Goal: Communication & Community: Answer question/provide support

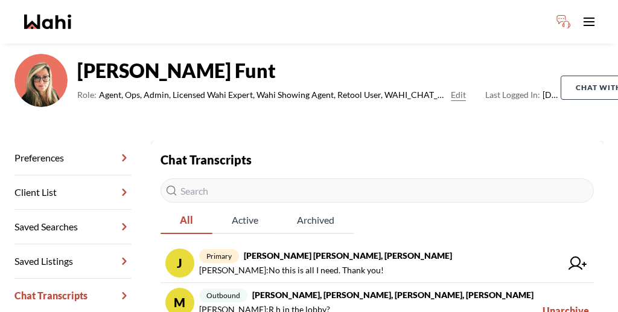
scroll to position [68, 0]
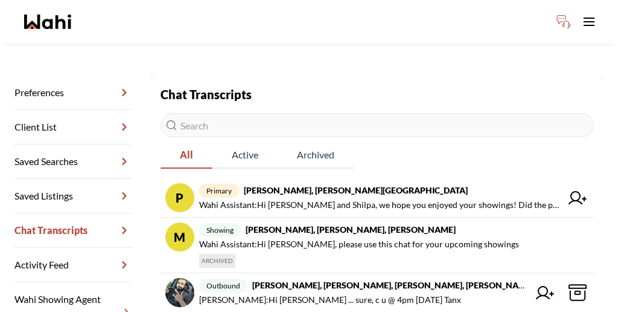
scroll to position [149, 0]
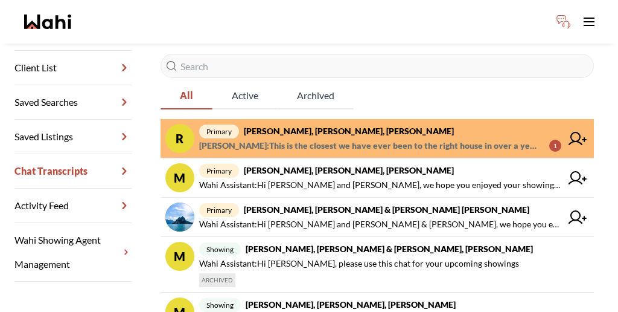
scroll to position [213, 0]
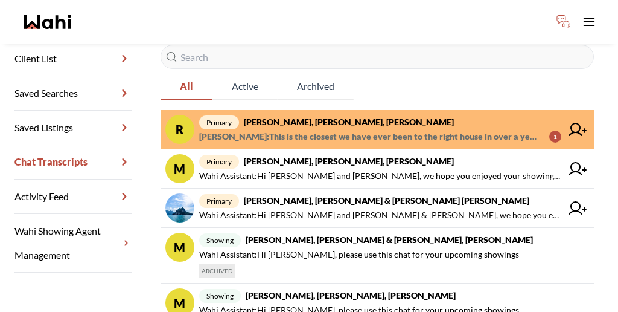
click at [374, 129] on span "Amber F : This is the closest we have ever been to the right house in over a ye…" at bounding box center [369, 136] width 341 height 14
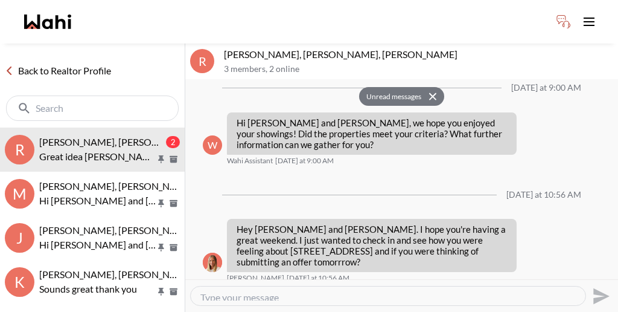
scroll to position [1224, 0]
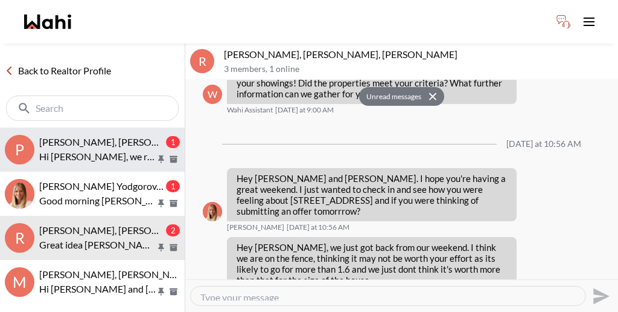
click at [86, 136] on span "Pranav Dhar, Vandana Dhar, Michelle" at bounding box center [155, 141] width 232 height 11
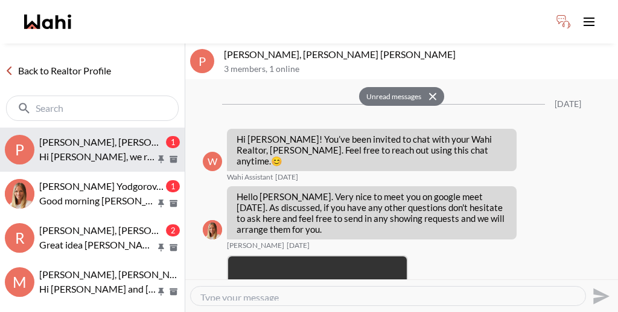
scroll to position [638, 0]
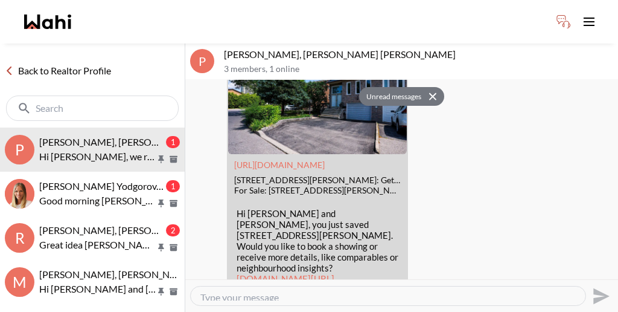
click at [289, 291] on textarea "Type your message" at bounding box center [388, 295] width 376 height 9
click at [228, 291] on textarea "Type your message" at bounding box center [388, 295] width 376 height 9
paste textarea "We are looking to book your showings on Saturday, just confirming that you wish…"
type textarea "We are looking to book your showings on Saturday, just confirming that you wish…"
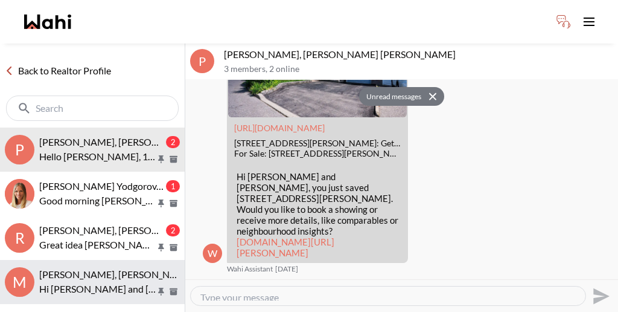
scroll to position [705, 0]
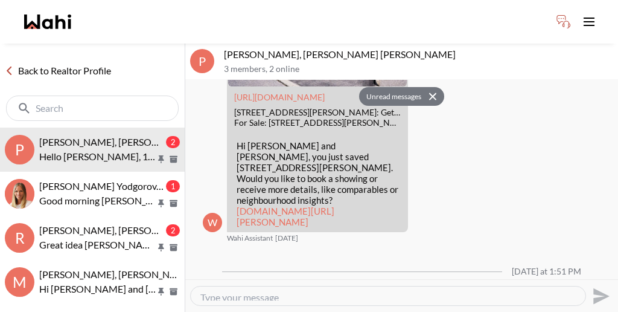
click at [263, 291] on textarea "Type your message" at bounding box center [388, 295] width 376 height 9
type textarea "g"
click at [262, 291] on textarea "Type your message" at bounding box center [388, 295] width 376 height 9
paste textarea "Great, Paul will be available to arrange your showings. Another chat with him w…"
type textarea "Great, Paul will be available to arrange your showings. Another chat with him w…"
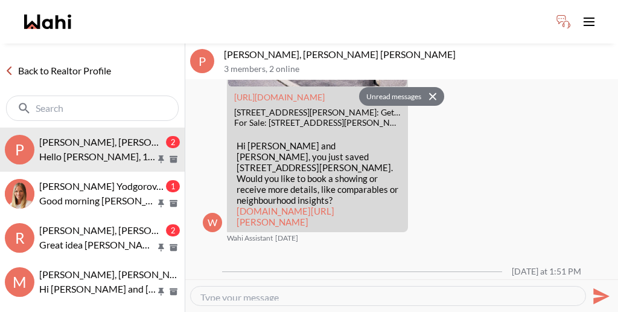
scroll to position [743, 0]
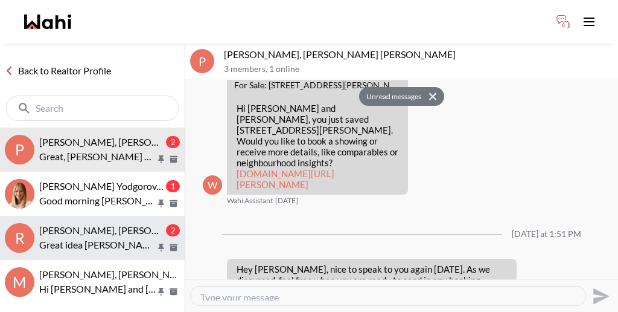
click at [110, 224] on span "Rory Fairweather, Amber F, Michelle" at bounding box center [156, 229] width 234 height 11
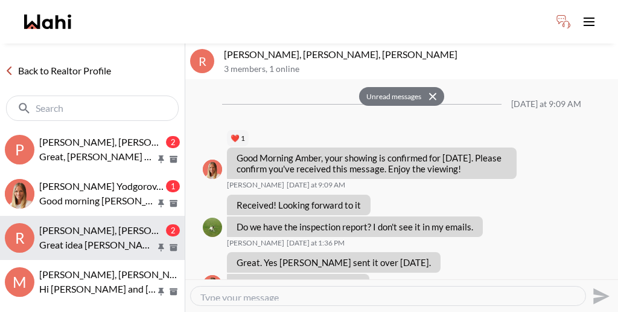
scroll to position [1224, 0]
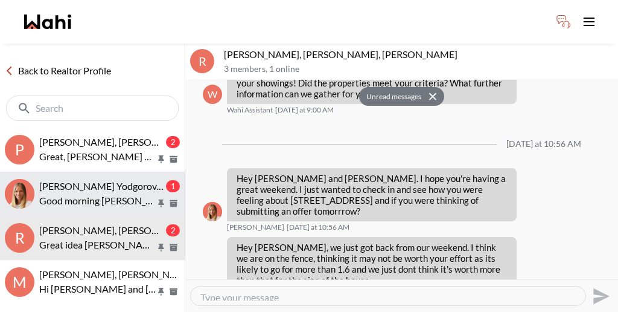
click at [109, 193] on p "Good morning Michelle , will it be possible to book a showing for 1740 Simcoe S…" at bounding box center [97, 200] width 117 height 14
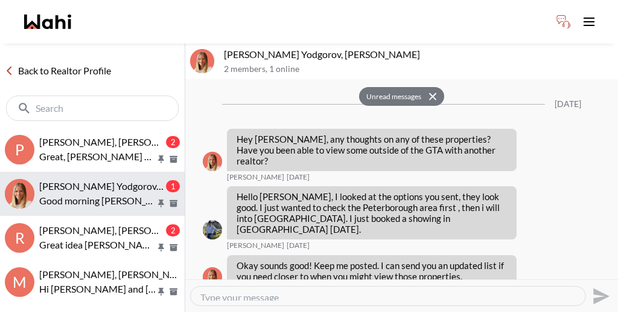
scroll to position [1039, 0]
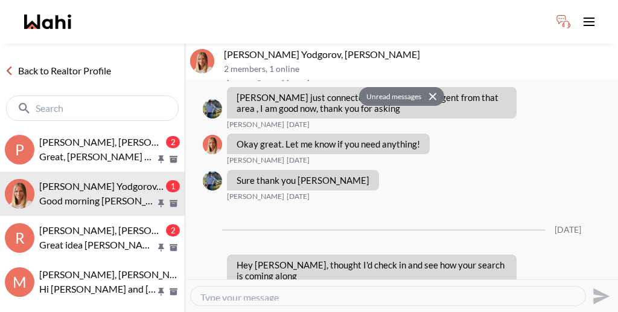
click at [263, 282] on div "Send" at bounding box center [401, 295] width 423 height 27
drag, startPoint x: 242, startPoint y: 43, endPoint x: 216, endPoint y: 41, distance: 26.1
click at [216, 43] on div "Damir Yodgorov, Michelle 2 members , 1 online" at bounding box center [401, 61] width 433 height 36
copy div "Damir"
click at [321, 291] on textarea "Type your message" at bounding box center [388, 295] width 376 height 9
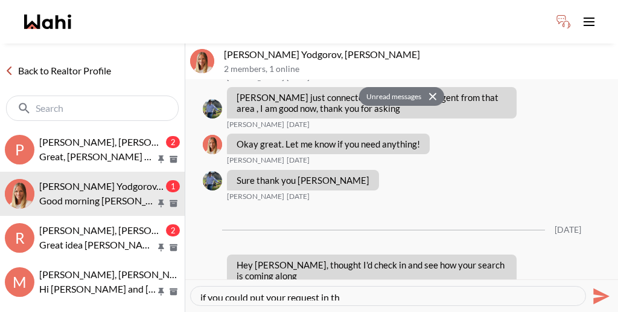
drag, startPoint x: 315, startPoint y: 289, endPoint x: 189, endPoint y: 280, distance: 126.6
click at [191, 286] on div "if you could put your request in th" at bounding box center [388, 295] width 395 height 19
paste textarea "If you could submit your request through the app with your preferred date and t…"
type textarea "If you could submit your request through the app with your preferred date and t…"
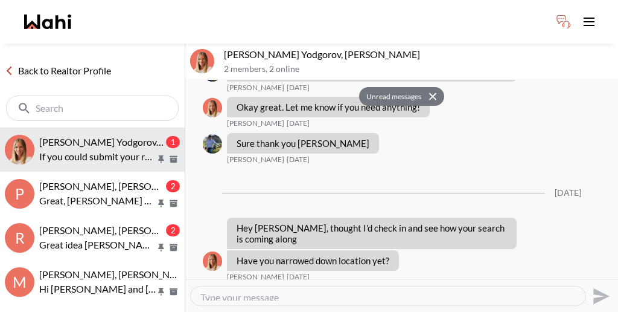
scroll to position [1091, 0]
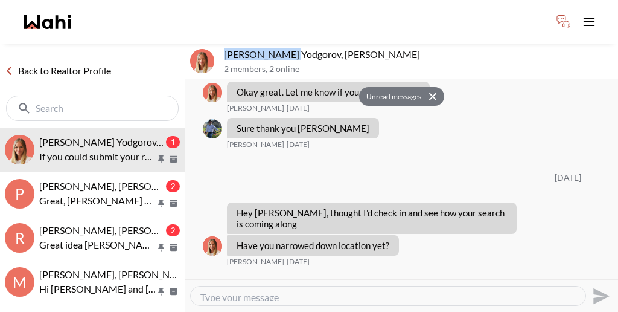
drag, startPoint x: 272, startPoint y: 40, endPoint x: 217, endPoint y: 37, distance: 55.1
click at [217, 43] on div "Damir Yodgorov, Michelle 2 members , 2 online" at bounding box center [401, 61] width 433 height 36
copy p "Damir Yodgorov"
drag, startPoint x: 422, startPoint y: 193, endPoint x: 492, endPoint y: 190, distance: 70.1
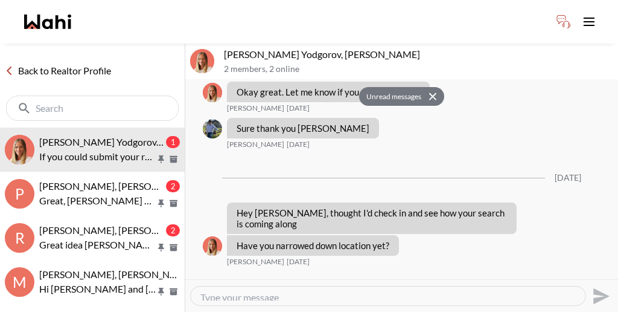
copy p "Good morning Michelle , will it be possible to book a showing for"
drag, startPoint x: 422, startPoint y: 195, endPoint x: 467, endPoint y: 190, distance: 45.0
copy p "Good morning Michelle , will it be possible to book a showing for"
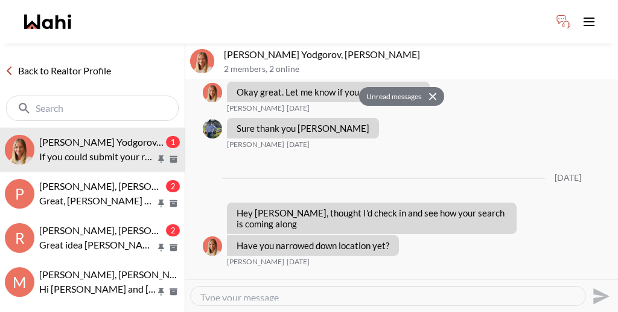
drag, startPoint x: 470, startPoint y: 195, endPoint x: 423, endPoint y: 195, distance: 47.1
copy p "1740 Simcoe St ,"
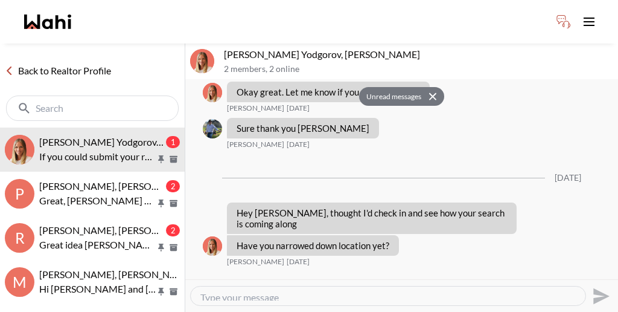
click at [65, 63] on link "Back to Realtor Profile" at bounding box center [58, 71] width 116 height 16
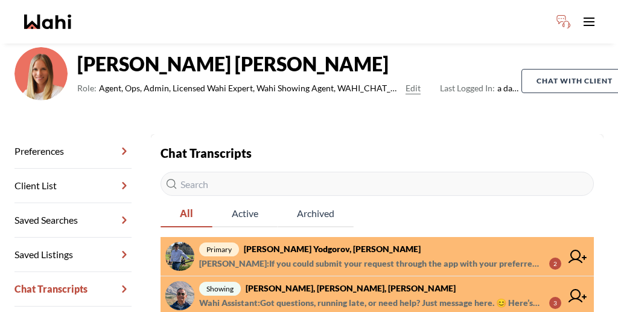
scroll to position [77, 0]
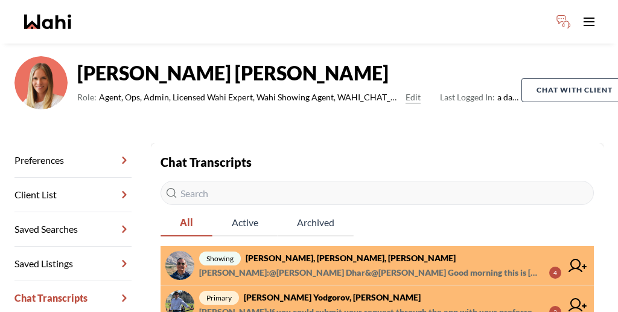
click at [359, 265] on span "Paul Sharma : @Pranav Dhar&@Vandana Dhar Good morning this is Paul here wahi sh…" at bounding box center [369, 272] width 341 height 14
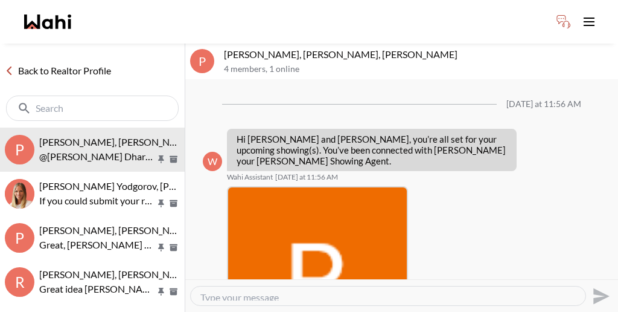
scroll to position [286, 0]
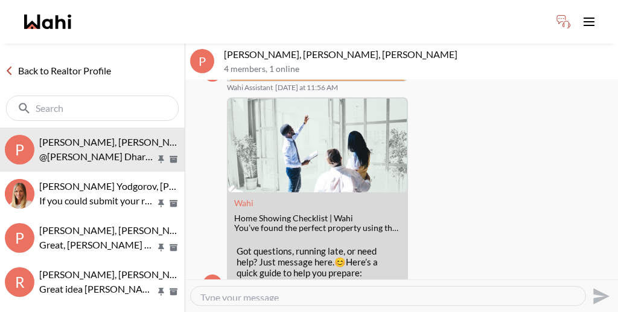
click at [59, 63] on link "Back to Realtor Profile" at bounding box center [58, 71] width 116 height 16
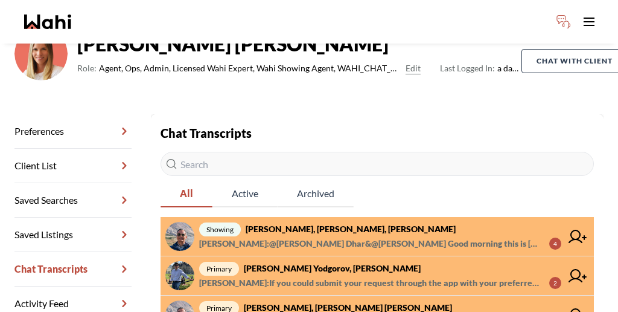
scroll to position [206, 0]
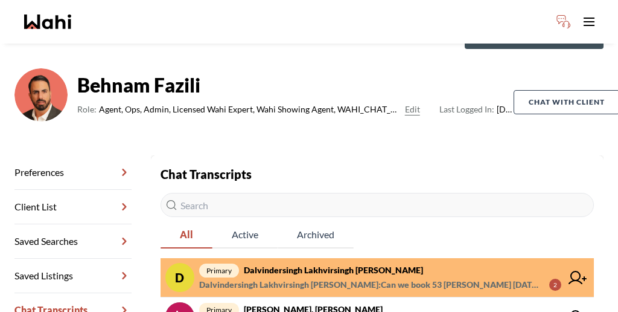
scroll to position [69, 0]
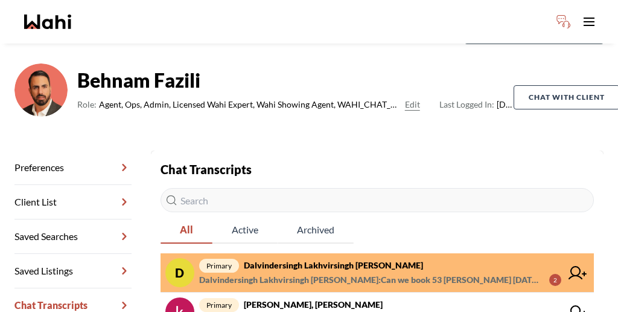
click at [364, 272] on span "Dalvindersingh Lakhvirsingh Jaswal : Can we book 53 woody vine today 6:30?" at bounding box center [369, 279] width 341 height 14
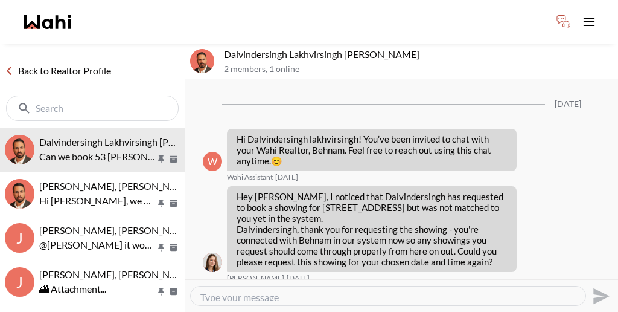
scroll to position [902, 0]
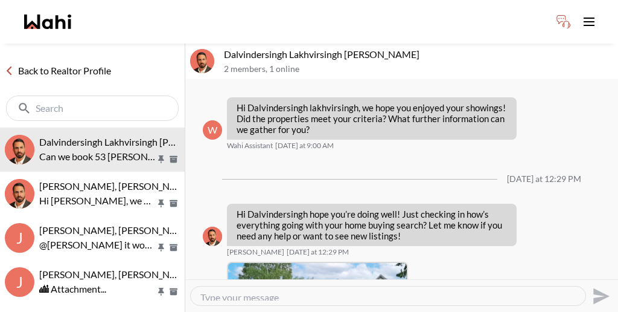
click at [324, 291] on textarea "Type your message" at bounding box center [388, 295] width 376 height 9
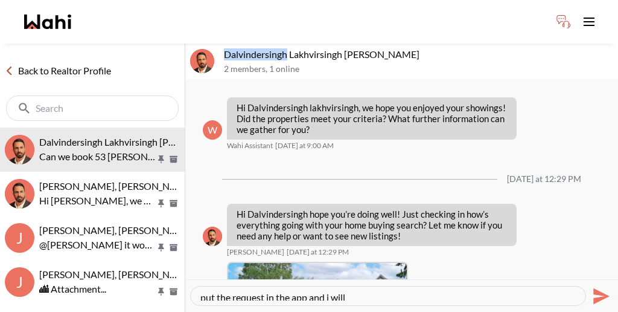
drag, startPoint x: 221, startPoint y: 40, endPoint x: 266, endPoint y: 36, distance: 45.4
click at [266, 43] on div "Dalvindersingh Lakhvirsingh Jaswal, Behnam 2 members , 1 online" at bounding box center [401, 61] width 433 height 36
drag, startPoint x: 268, startPoint y: 42, endPoint x: 217, endPoint y: 37, distance: 51.6
click at [217, 43] on div "Dalvindersingh Lakhvirsingh Jaswal, Behnam 2 members , 1 online" at bounding box center [401, 61] width 433 height 36
copy p "Dalvindersingh"
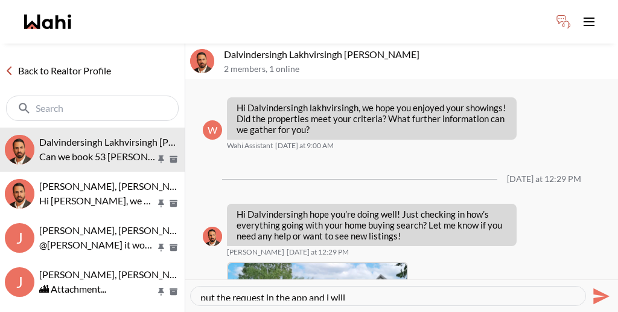
click at [147, 266] on div "Back to Realtor Profile Dalvindersingh Lakhvirsingh Jaswal, Behnam Can we book …" at bounding box center [309, 177] width 618 height 268
drag, startPoint x: 316, startPoint y: 283, endPoint x: 136, endPoint y: 281, distance: 180.0
click at [136, 281] on div "Back to Realtor Profile Dalvindersingh Lakhvirsingh Jaswal, Behnam Can we book …" at bounding box center [309, 177] width 618 height 268
drag, startPoint x: 349, startPoint y: 284, endPoint x: 148, endPoint y: 276, distance: 201.3
click at [148, 277] on div "Back to Realtor Profile Dalvindersingh Lakhvirsingh Jaswal, Behnam Can we book …" at bounding box center [309, 177] width 618 height 268
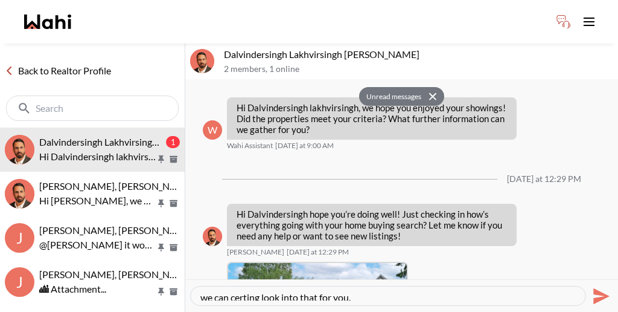
scroll to position [974, 0]
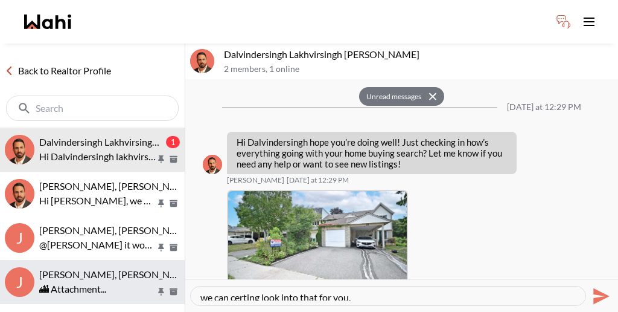
drag, startPoint x: 322, startPoint y: 289, endPoint x: 162, endPoint y: 262, distance: 162.2
click at [162, 262] on div "Back to Realtor Profile Dalvindersingh Lakhvirsingh Jaswal, Behnam 1 Hi Dalvind…" at bounding box center [309, 177] width 618 height 268
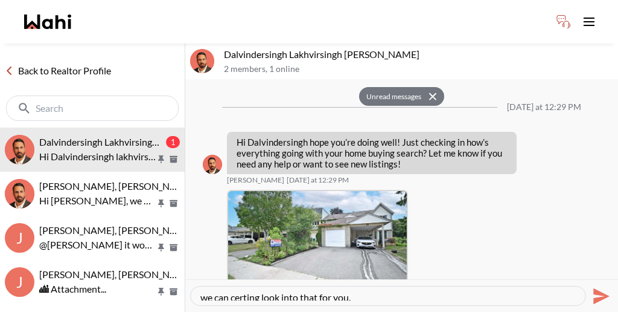
paste textarea "We can definitely look into that for you. Let me see if one of our showing agen…"
type textarea "We can definitely look into that for you. Let me see if one of our showing agen…"
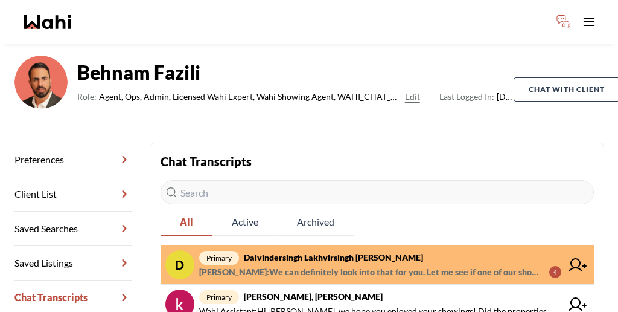
scroll to position [80, 0]
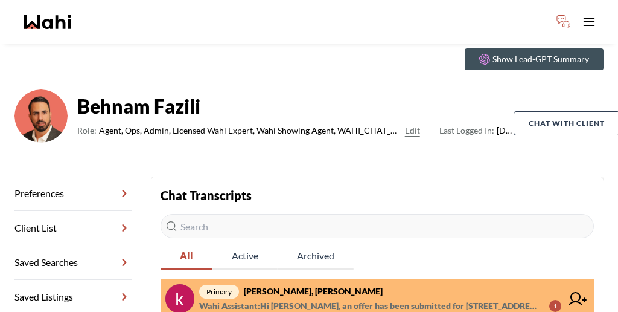
scroll to position [46, 0]
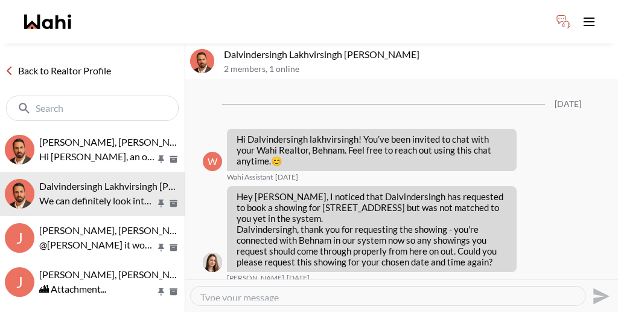
scroll to position [966, 0]
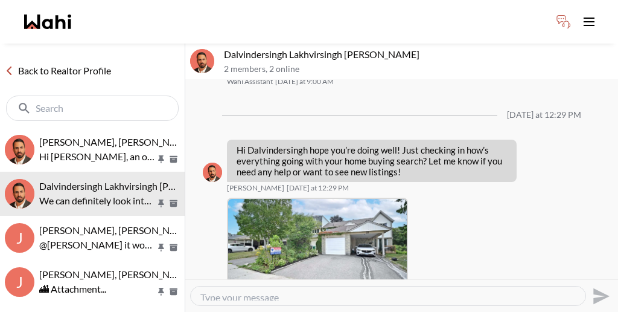
click at [329, 286] on div at bounding box center [388, 295] width 395 height 19
click at [330, 291] on textarea "Type your message" at bounding box center [388, 295] width 376 height 9
type textarea "p"
click at [245, 291] on textarea "Type your message" at bounding box center [388, 295] width 376 height 9
paste textarea "Paul will be available to arrange your showing tonight. Another chat has been o…"
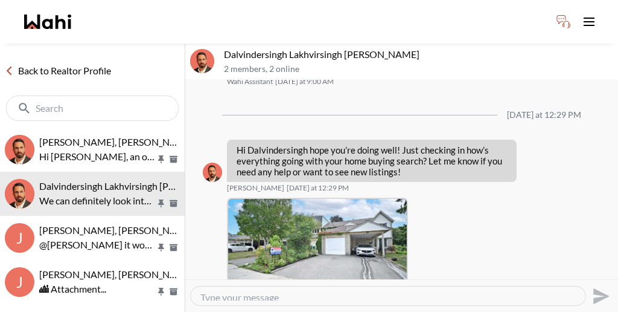
type textarea "Paul will be available to arrange your showing tonight. Another chat has been o…"
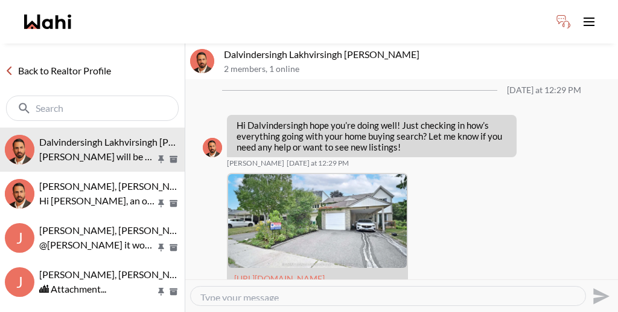
drag, startPoint x: 437, startPoint y: 250, endPoint x: 319, endPoint y: 242, distance: 118.0
copy p "Paul will be available to arrange your showing tonight. Another chat has been o…"
click at [60, 63] on link "Back to Realtor Profile" at bounding box center [58, 71] width 116 height 16
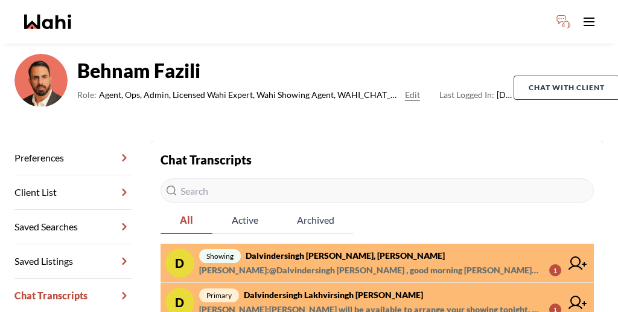
scroll to position [54, 0]
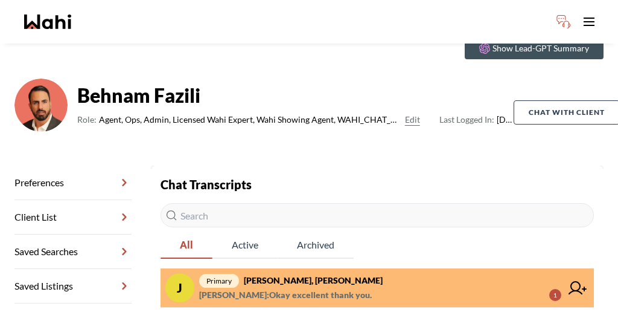
click at [389, 287] on span "[PERSON_NAME] : Okay excellent thank you. 1" at bounding box center [380, 294] width 362 height 14
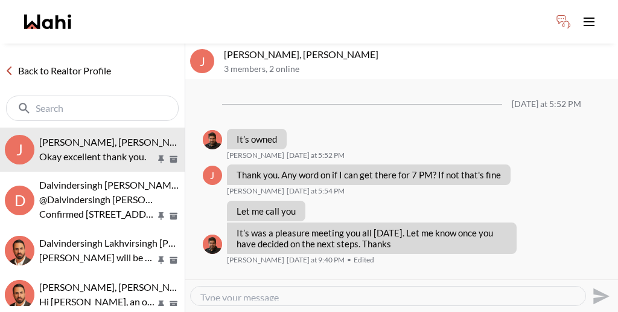
scroll to position [1014, 0]
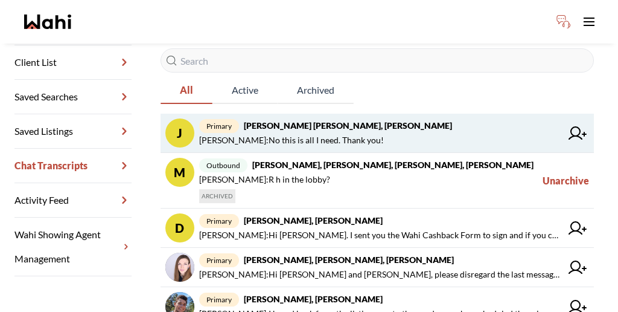
scroll to position [216, 0]
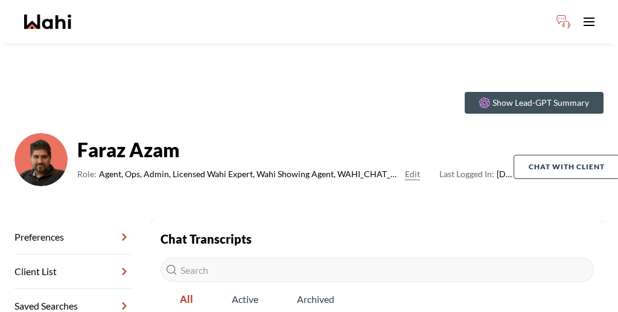
scroll to position [149, 0]
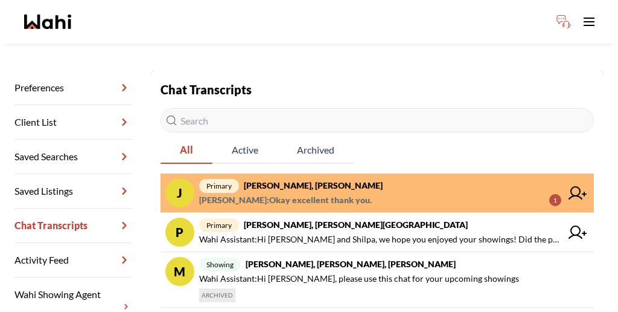
click at [333, 193] on span "[PERSON_NAME] : Okay excellent thank you. 1" at bounding box center [380, 200] width 362 height 14
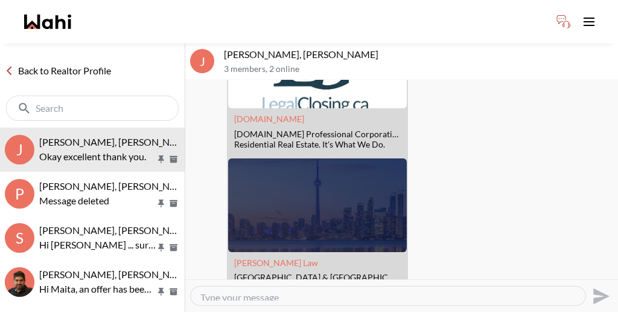
scroll to position [1014, 0]
